Goal: Task Accomplishment & Management: Manage account settings

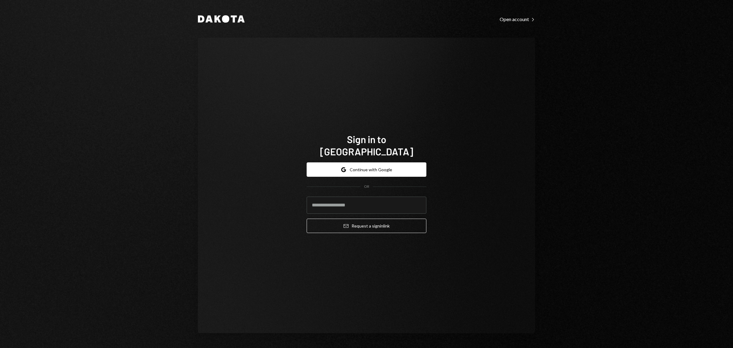
type input "**********"
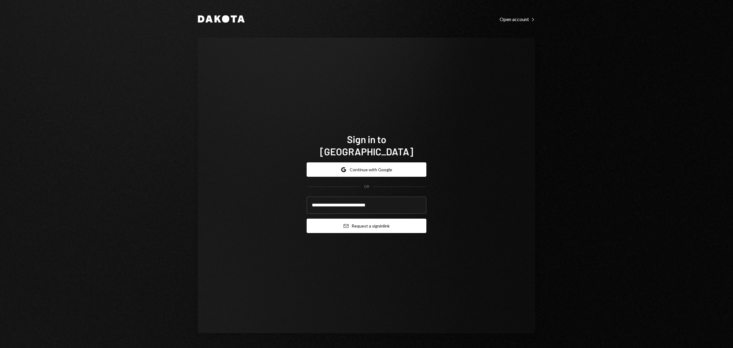
click at [358, 221] on button "Email Request a sign in link" at bounding box center [367, 225] width 120 height 14
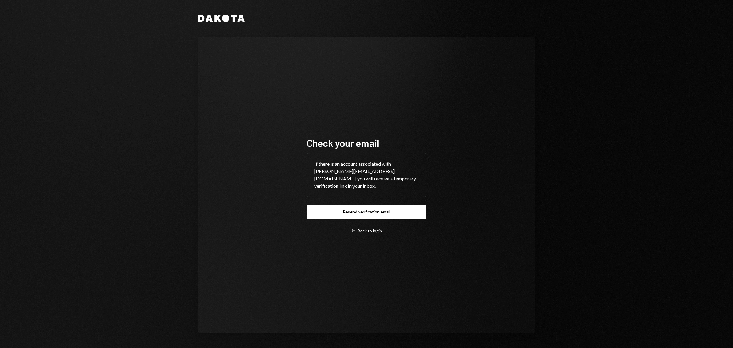
click at [353, 230] on div "Check your email If there is an account associated with lisbeth@autonomousproje…" at bounding box center [366, 185] width 134 height 146
click at [363, 228] on div "Left Arrow Back to login" at bounding box center [366, 231] width 31 height 6
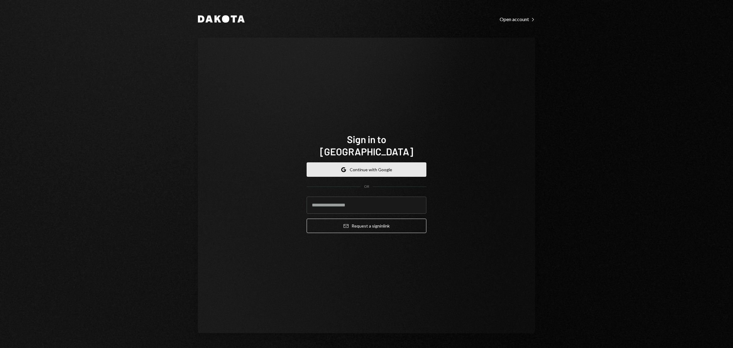
click at [372, 162] on button "Google Continue with Google" at bounding box center [367, 169] width 120 height 14
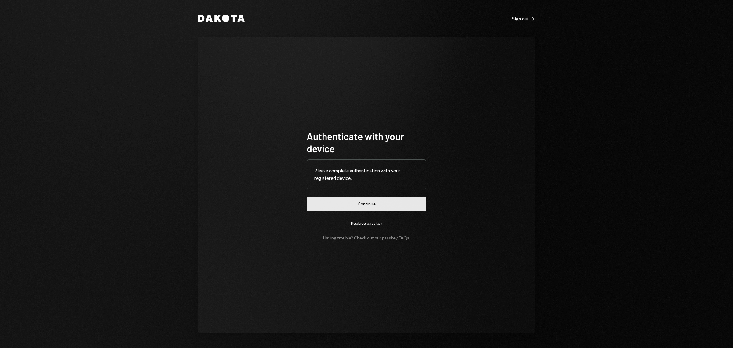
click at [352, 201] on button "Continue" at bounding box center [367, 203] width 120 height 14
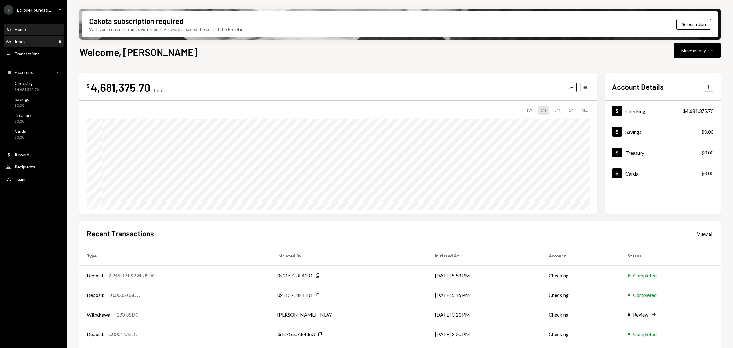
click at [28, 41] on div "Inbox Inbox" at bounding box center [33, 42] width 55 height 6
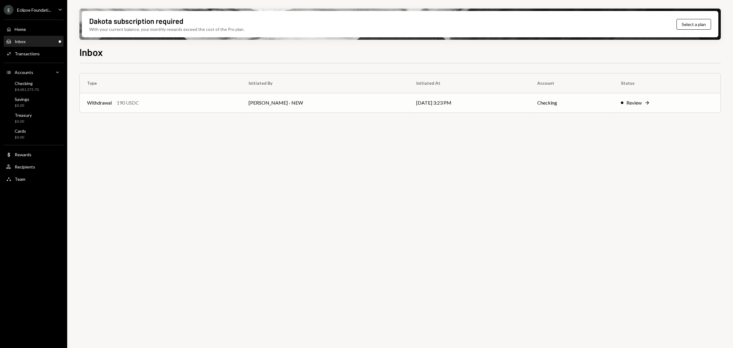
click at [247, 108] on td "George Norris - NEW" at bounding box center [325, 103] width 168 height 20
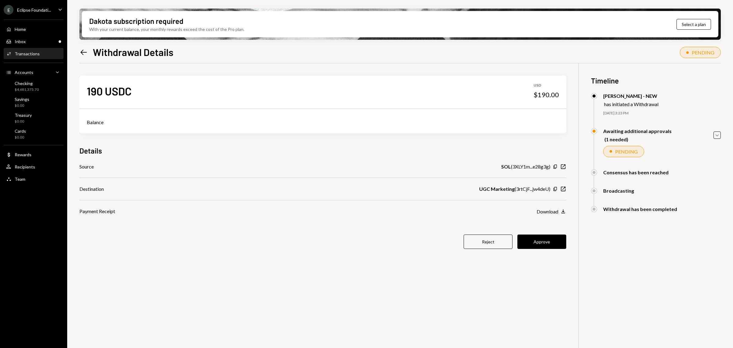
click at [541, 236] on button "Approve" at bounding box center [542, 241] width 49 height 14
